Goal: Information Seeking & Learning: Check status

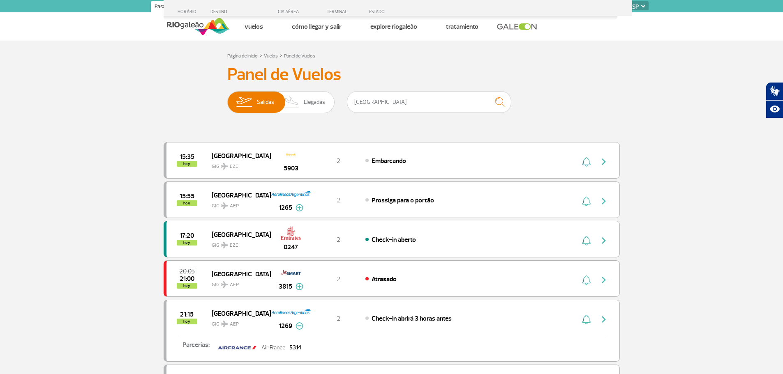
select select "es"
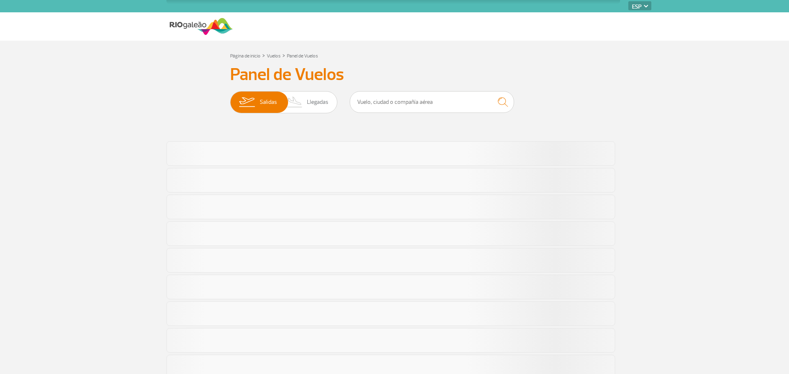
select select "es"
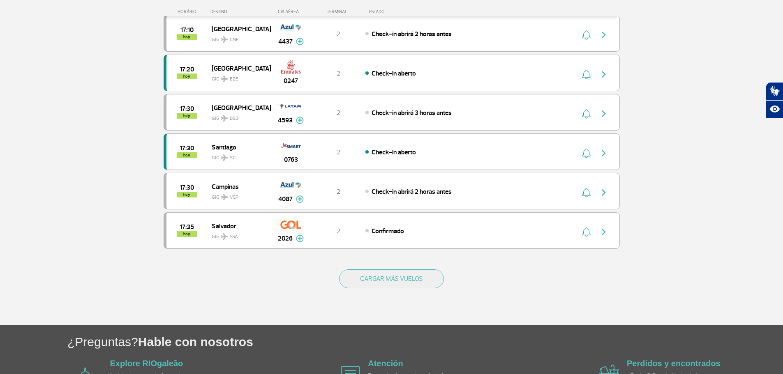
scroll to position [739, 0]
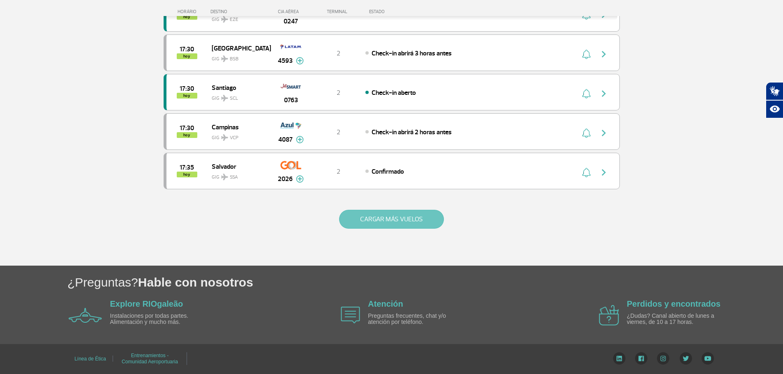
click at [377, 221] on button "CARGAR MÁS VUELOS" at bounding box center [391, 219] width 105 height 19
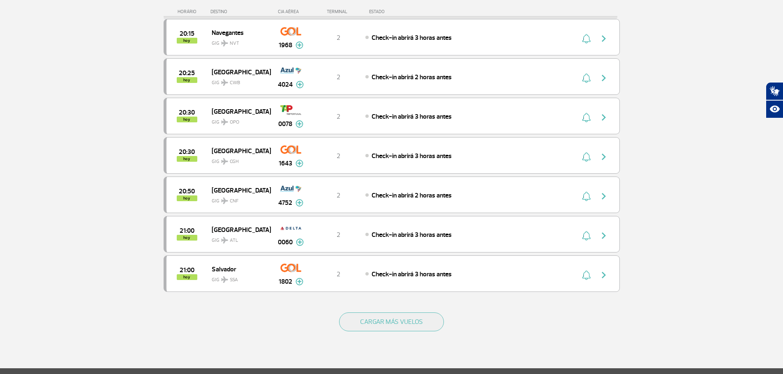
scroll to position [1437, 0]
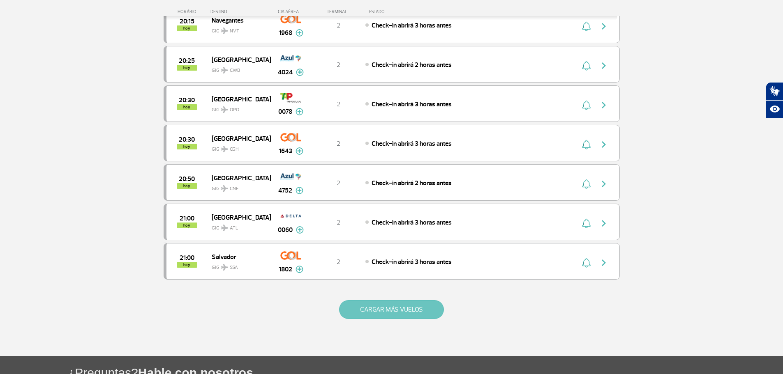
click at [405, 310] on button "CARGAR MÁS VUELOS" at bounding box center [391, 309] width 105 height 19
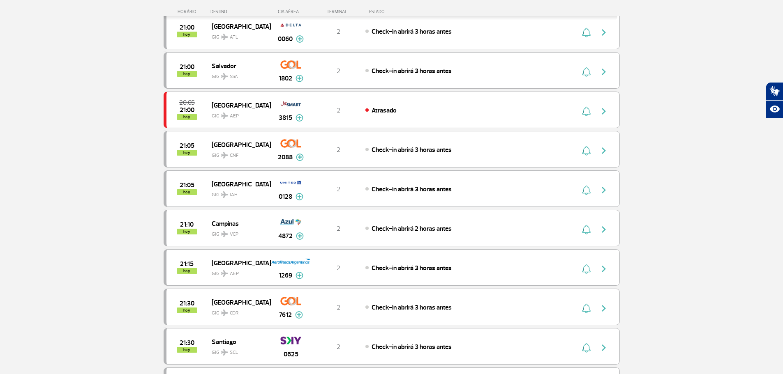
scroll to position [1643, 0]
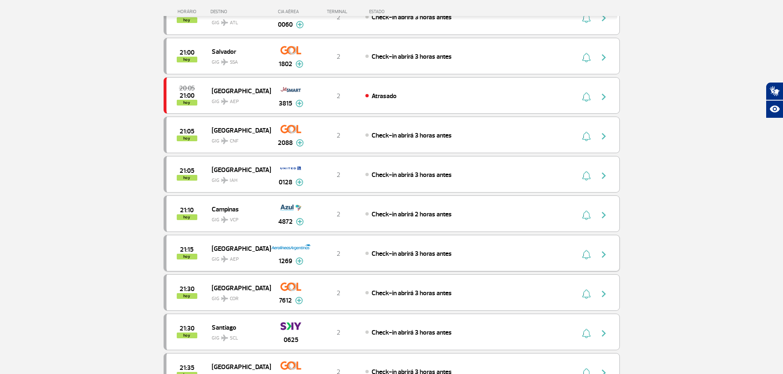
click at [302, 262] on img at bounding box center [299, 261] width 8 height 7
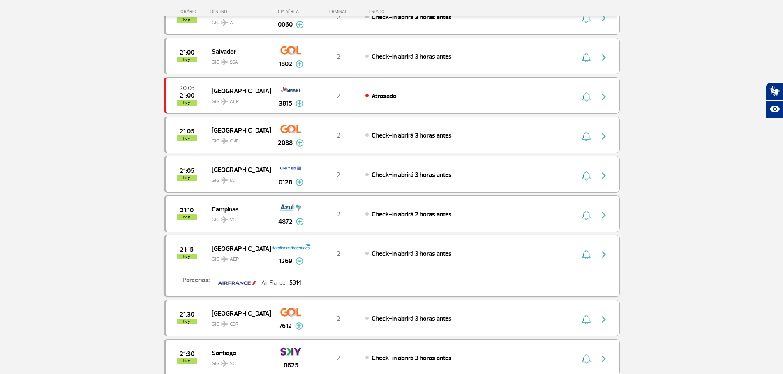
click at [299, 262] on img at bounding box center [299, 261] width 8 height 7
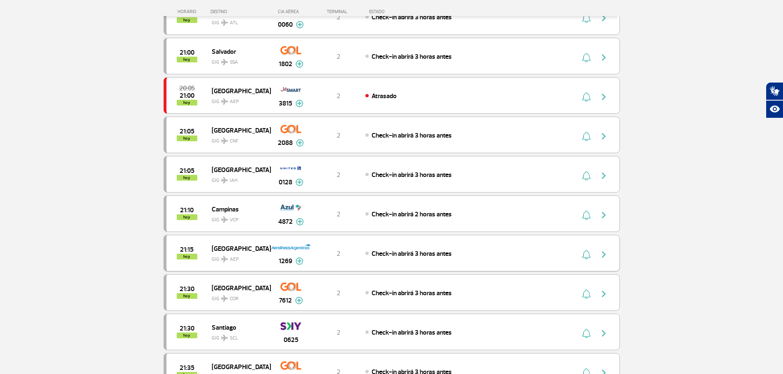
click at [602, 254] on img "button" at bounding box center [604, 255] width 10 height 10
click at [486, 263] on div "21:15 hoy Buenos Aires GIG AEP 1269 2 Check-in abrirá 3 horas antes Parcerias: …" at bounding box center [392, 253] width 456 height 37
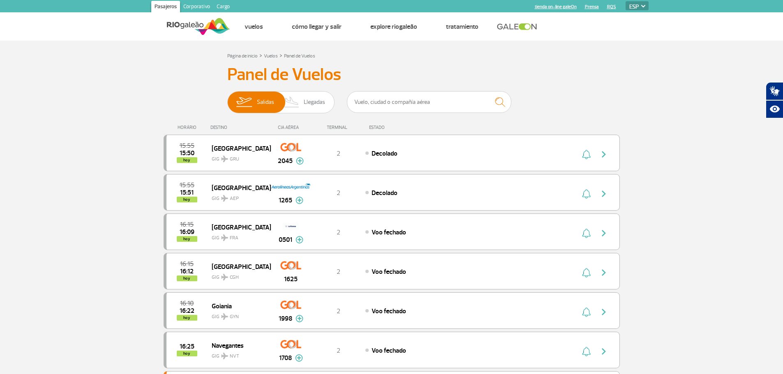
select select "es"
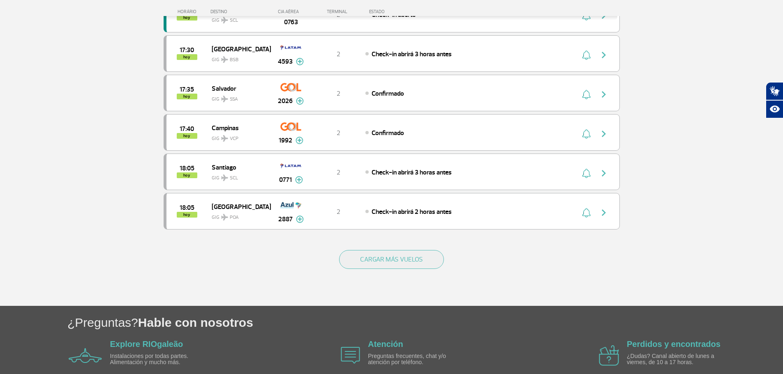
scroll to position [739, 0]
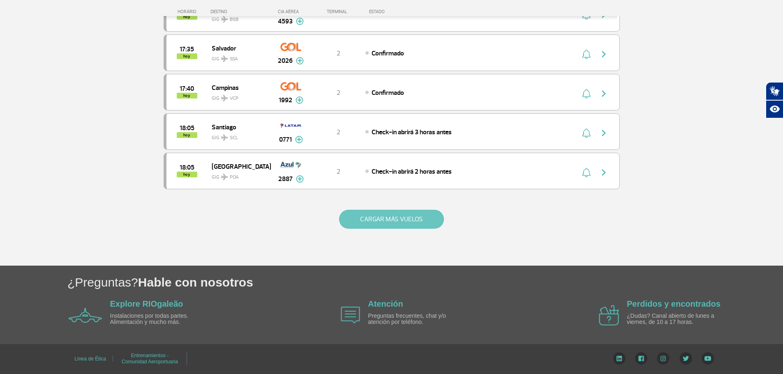
click at [376, 224] on button "CARGAR MÁS VUELOS" at bounding box center [391, 219] width 105 height 19
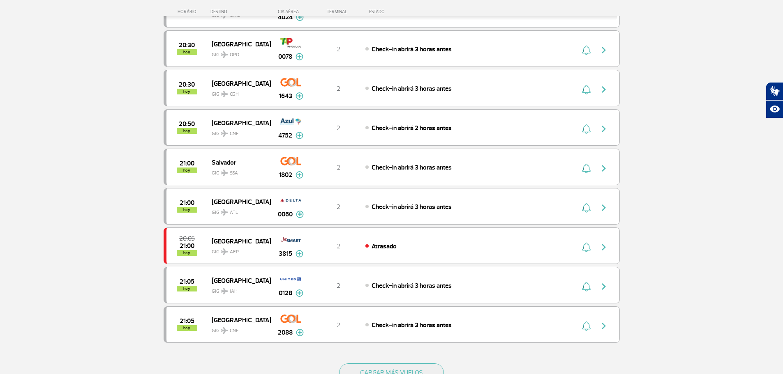
scroll to position [1437, 0]
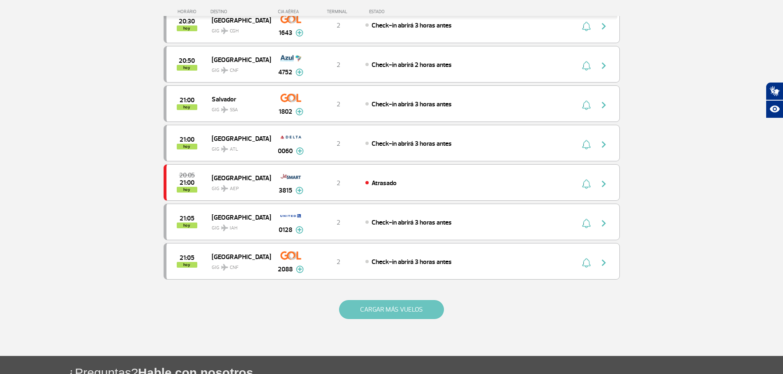
click at [386, 302] on button "CARGAR MÁS VUELOS" at bounding box center [391, 309] width 105 height 19
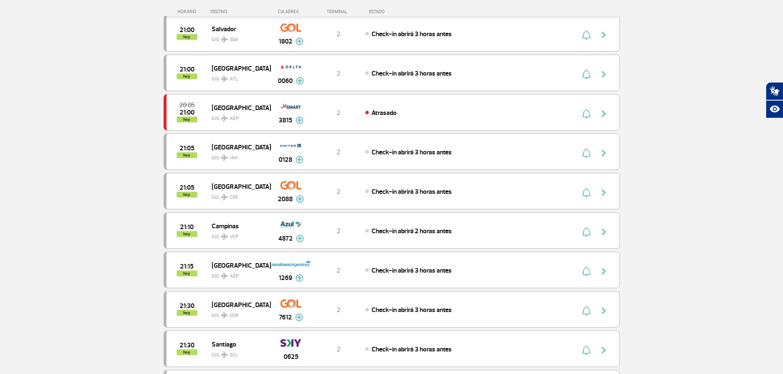
scroll to position [1561, 0]
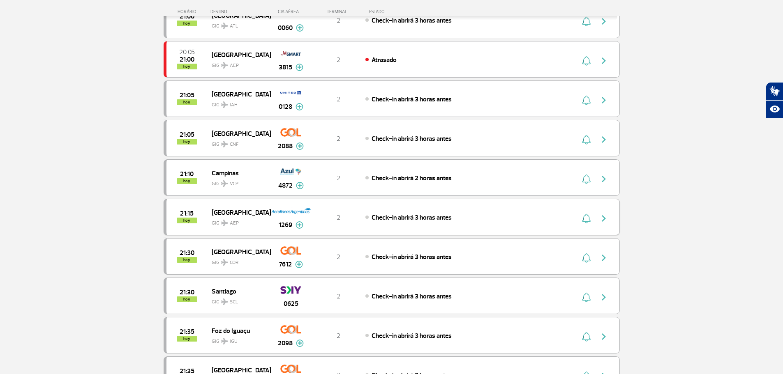
click at [586, 222] on img "button" at bounding box center [586, 219] width 9 height 10
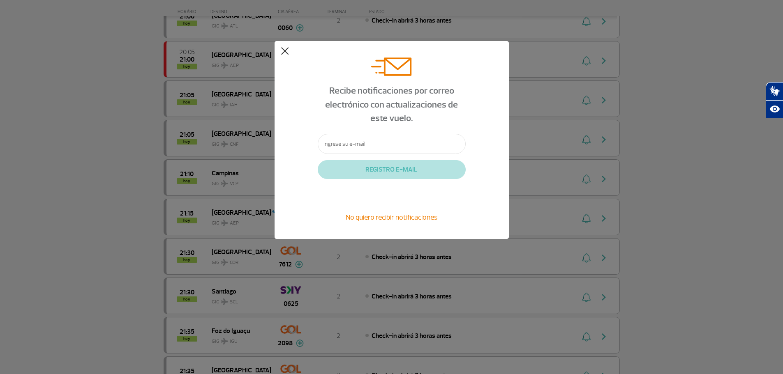
click at [286, 55] on button at bounding box center [285, 51] width 8 height 8
